Goal: Information Seeking & Learning: Learn about a topic

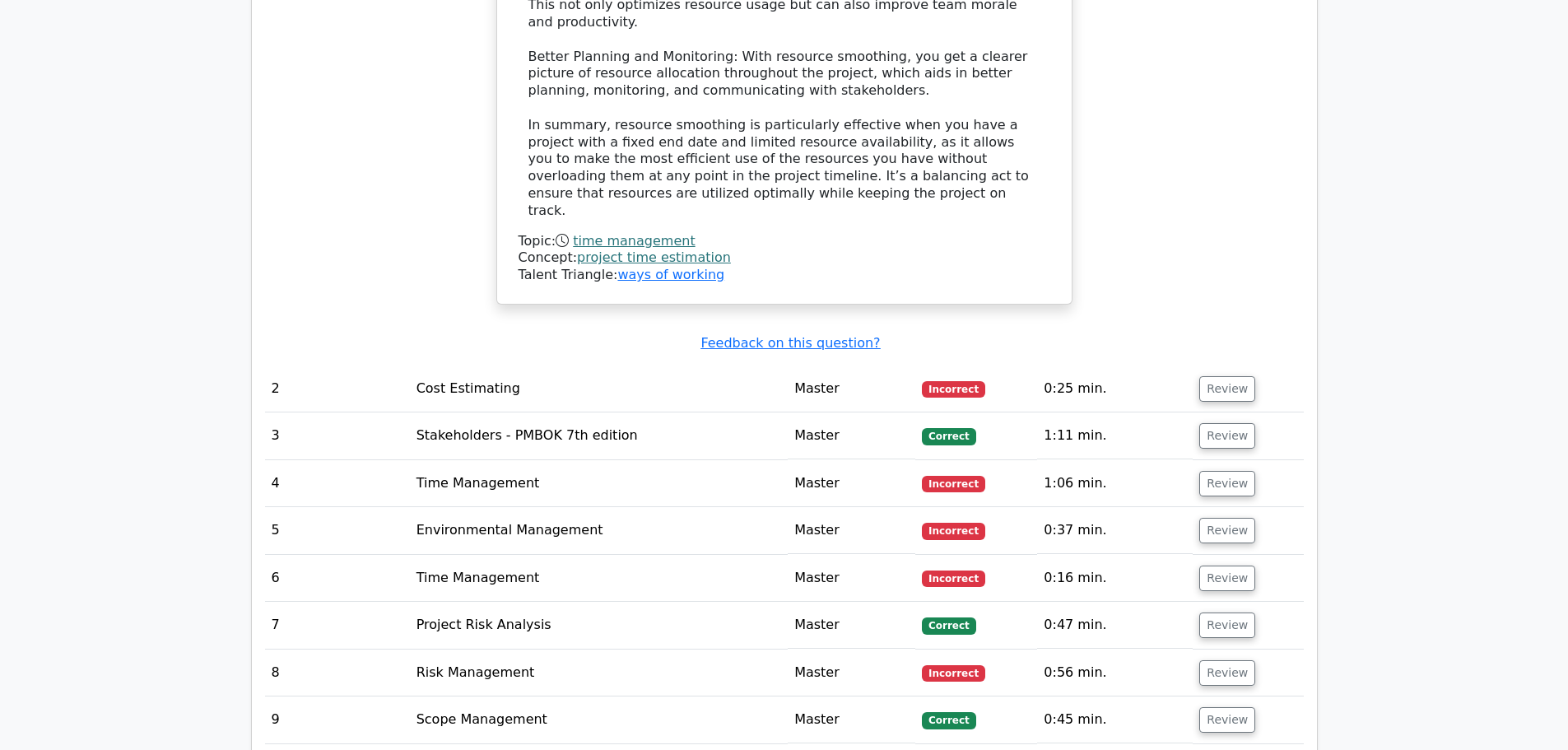
scroll to position [2798, 0]
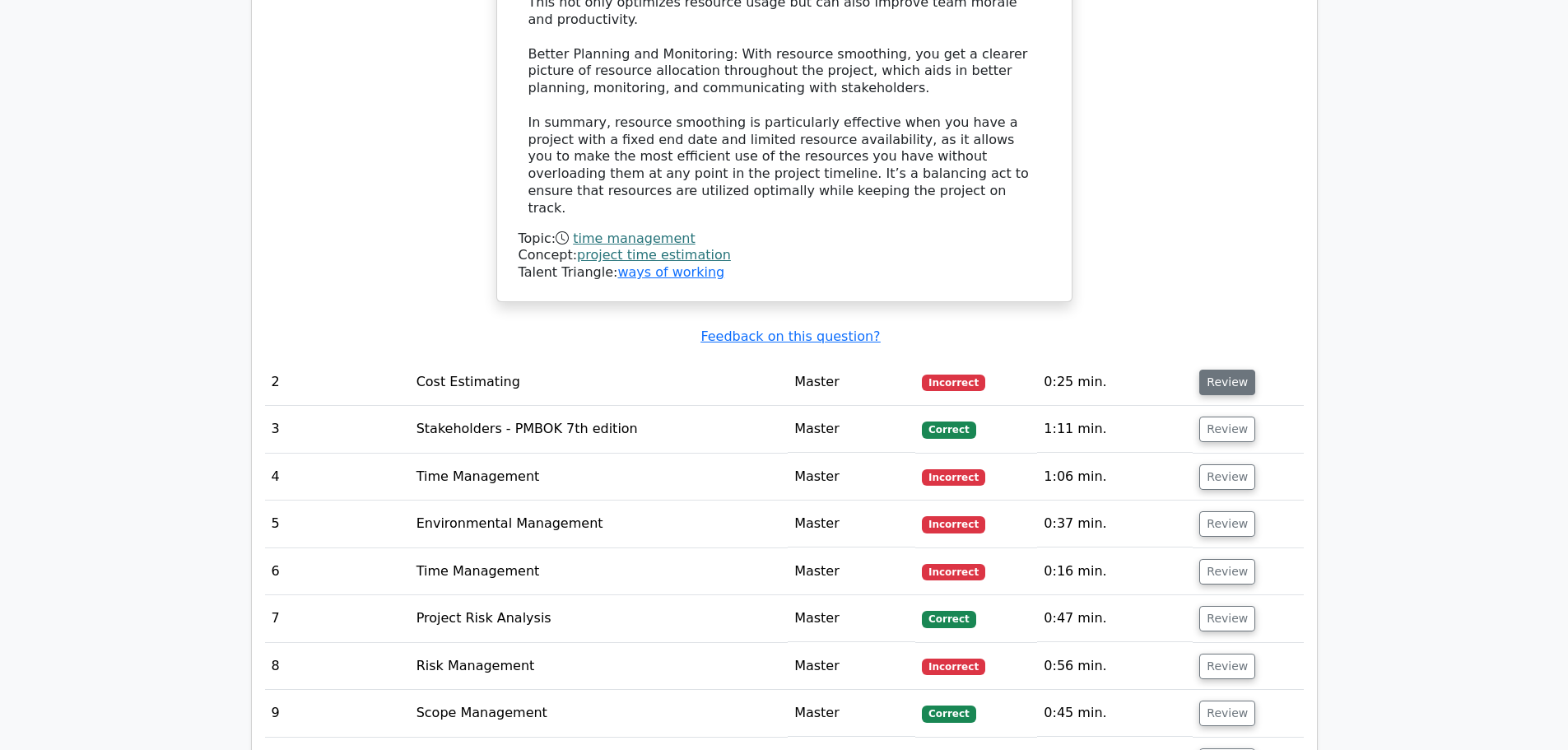
click at [1220, 369] on button "Review" at bounding box center [1227, 382] width 56 height 26
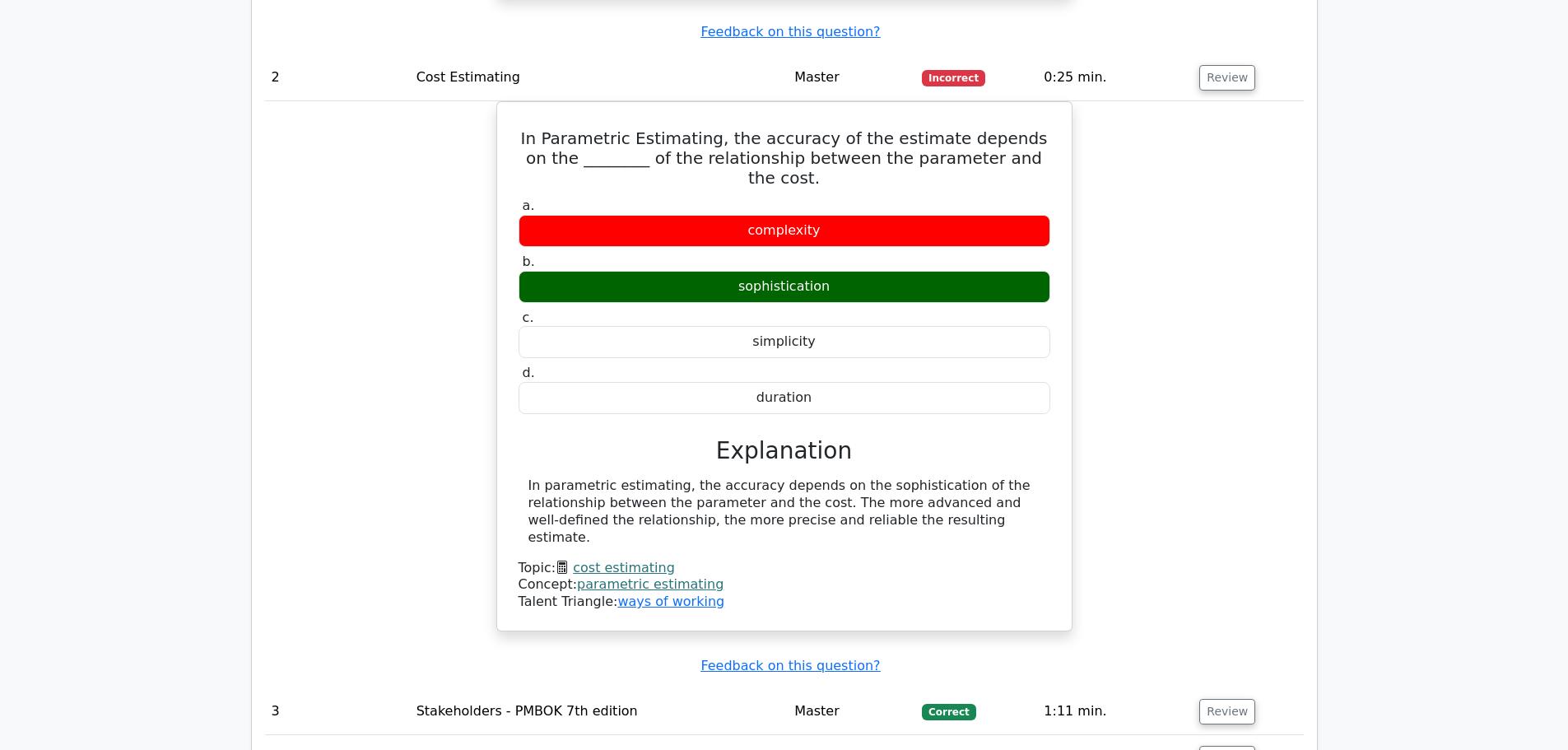
scroll to position [3127, 0]
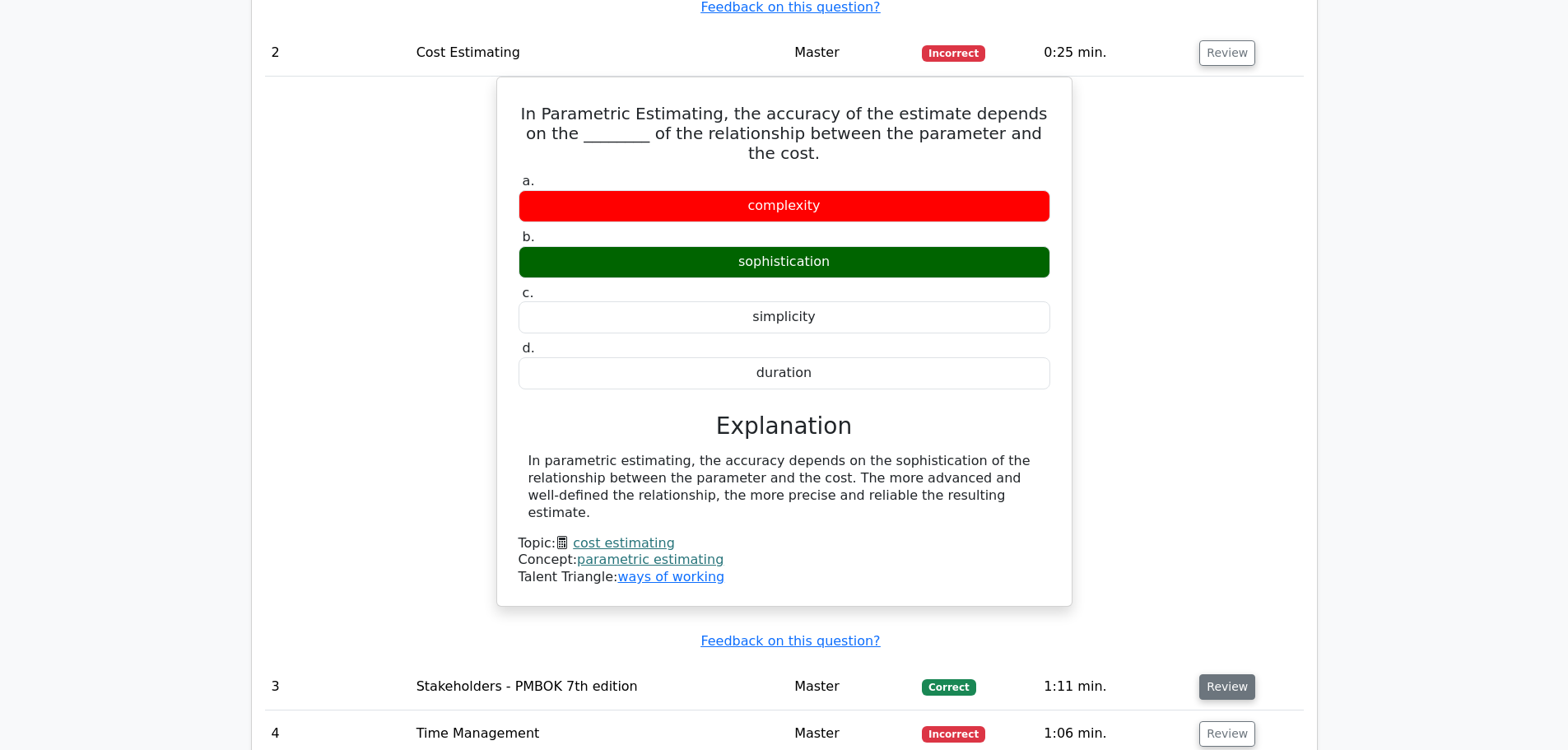
click at [1208, 674] on button "Review" at bounding box center [1227, 687] width 56 height 26
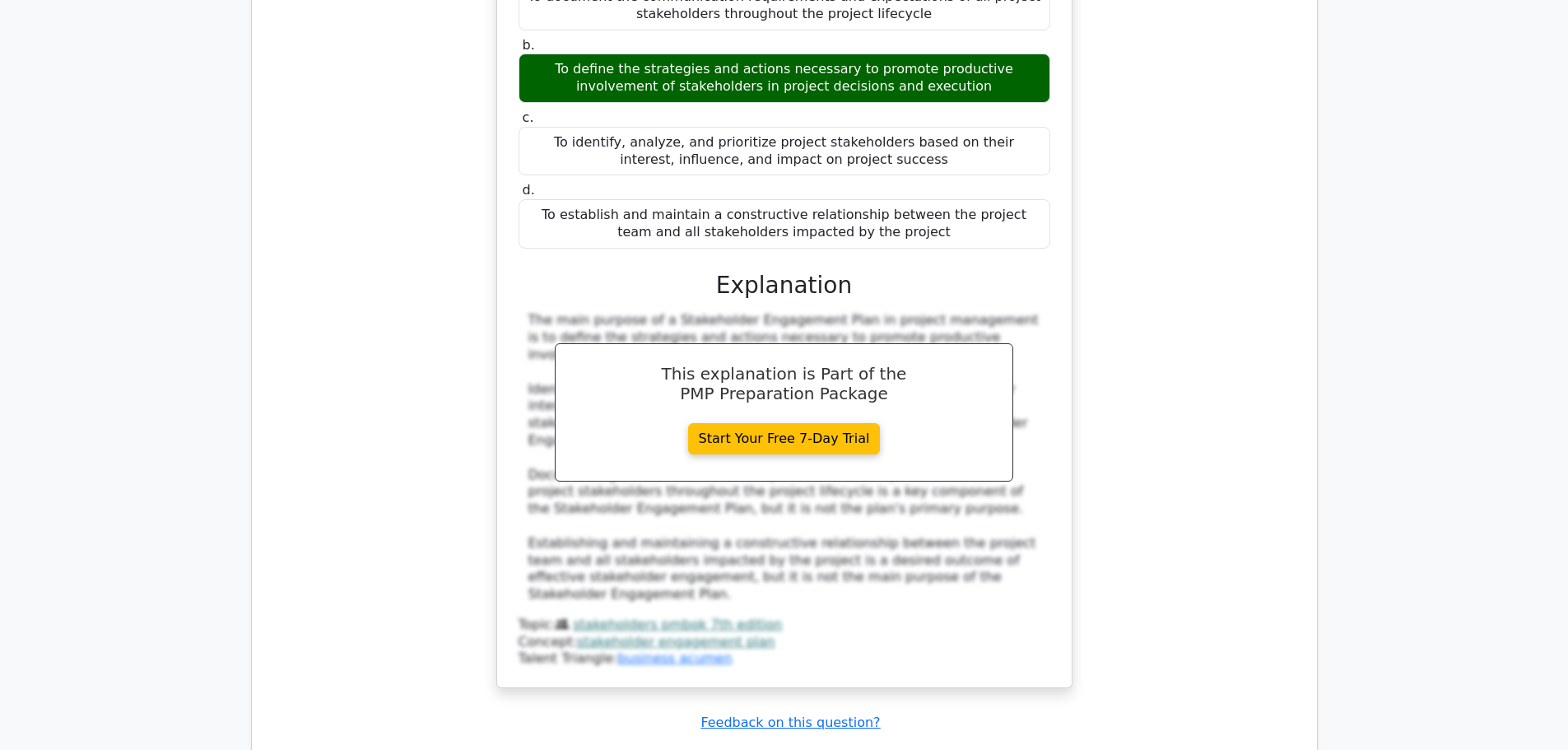
scroll to position [4032, 0]
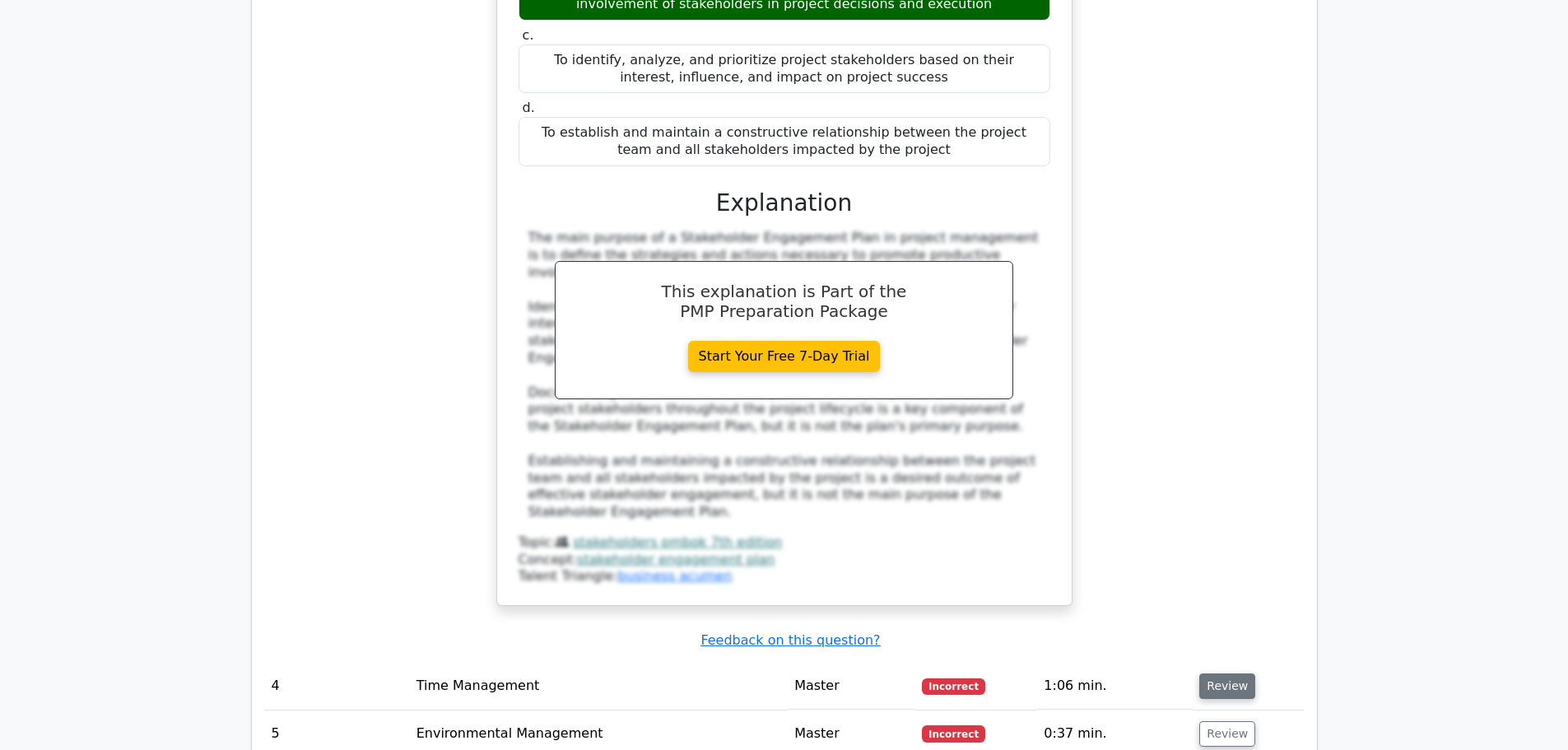
click at [1217, 673] on button "Review" at bounding box center [1227, 686] width 56 height 26
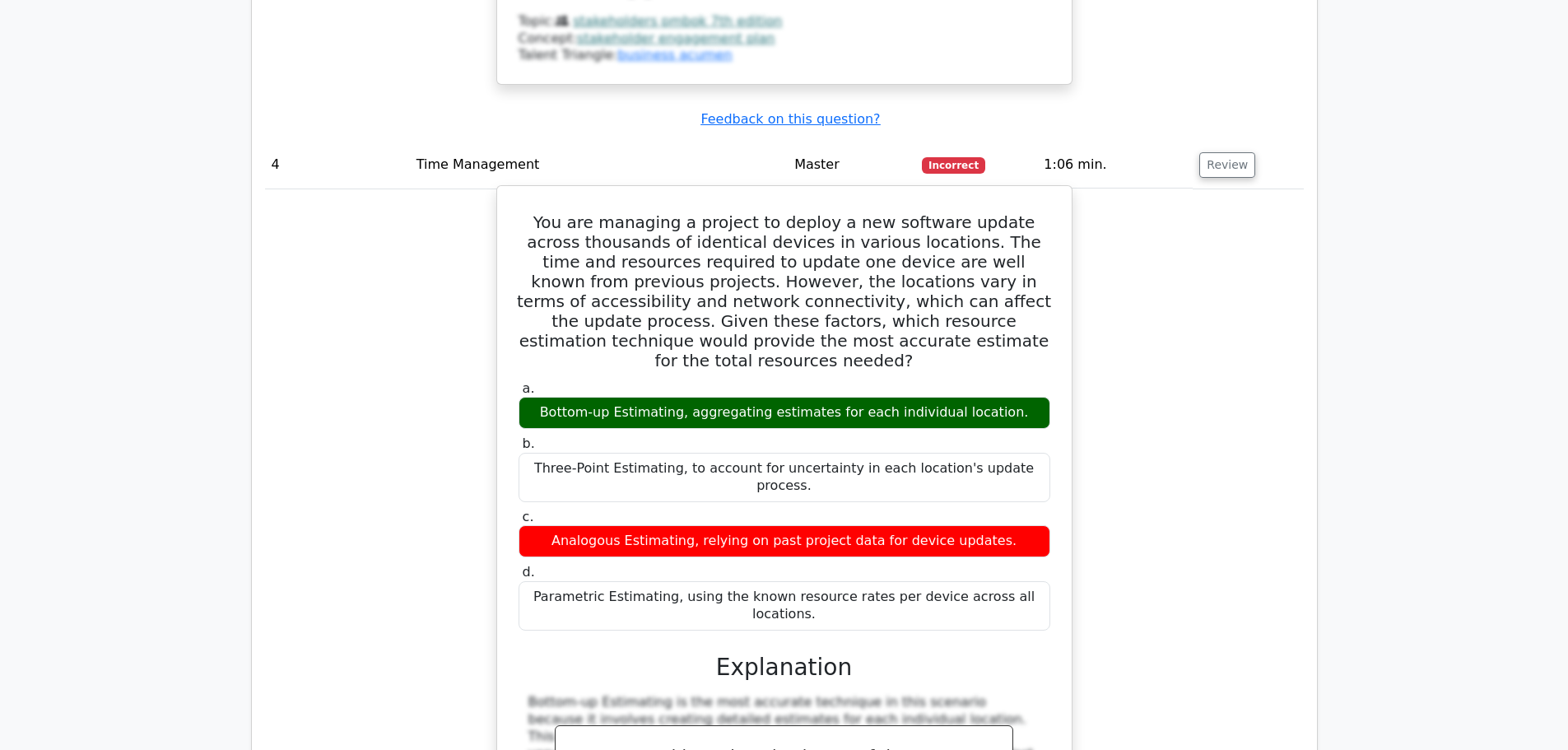
scroll to position [4608, 0]
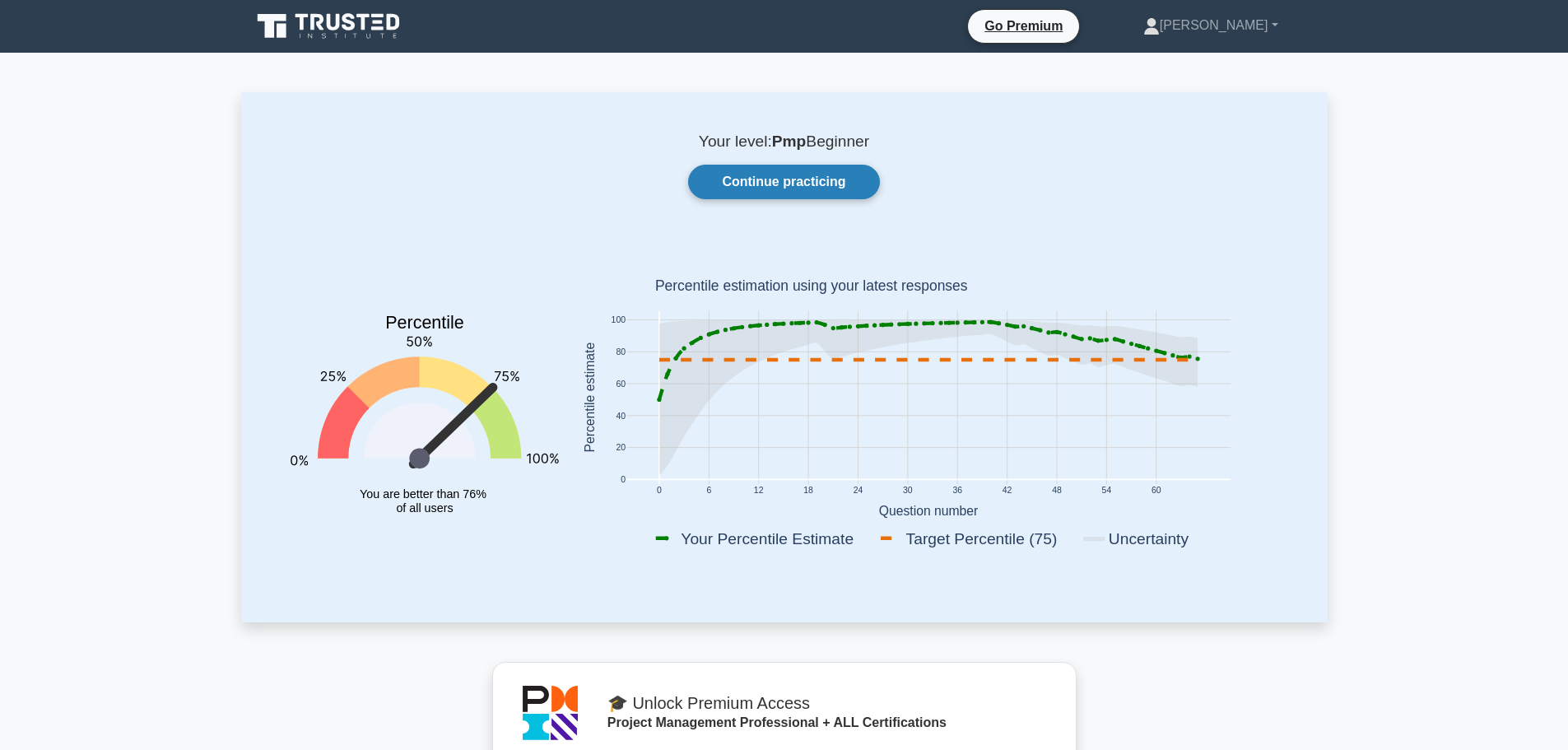
click at [796, 168] on link "Continue practicing" at bounding box center [783, 182] width 191 height 35
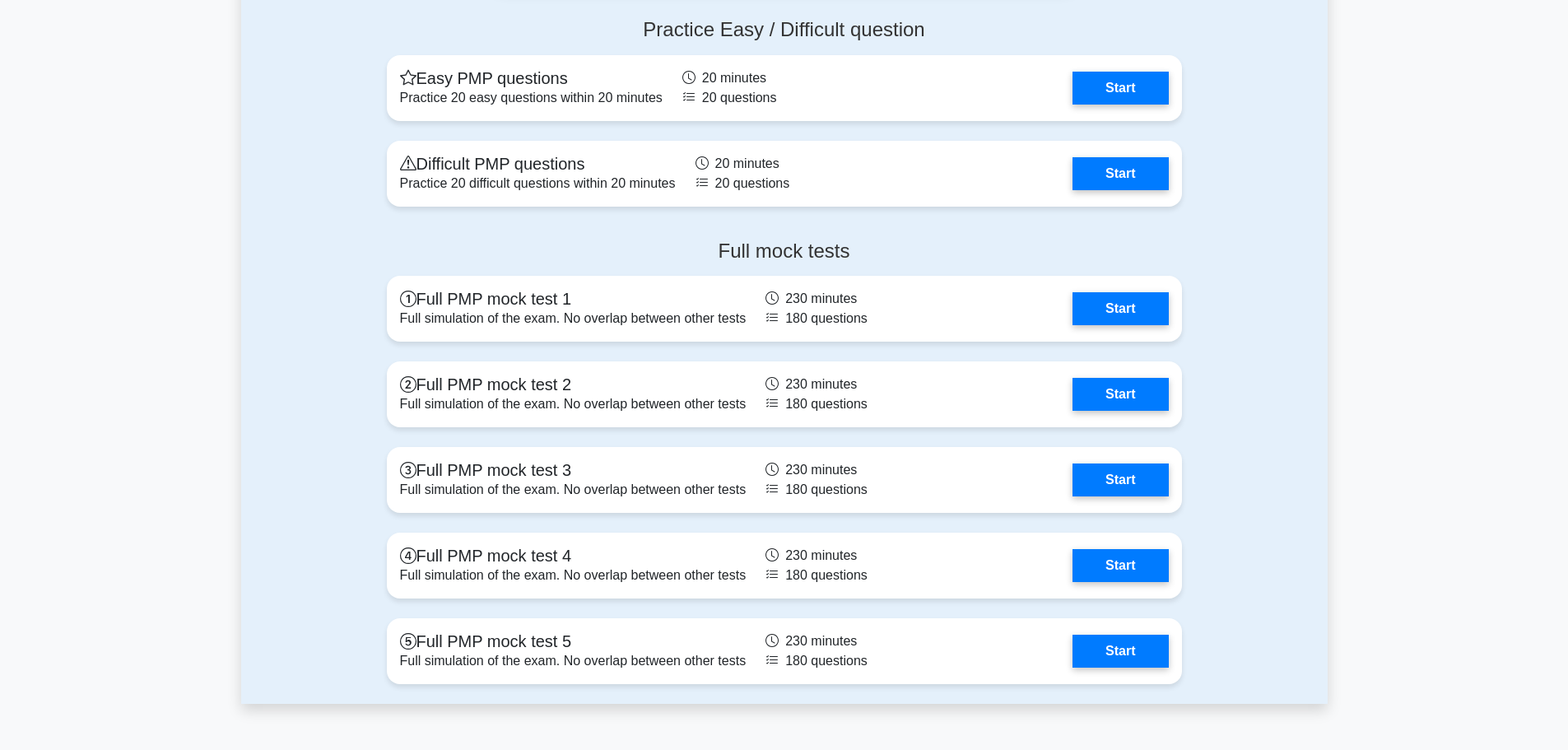
scroll to position [6172, 0]
